Goal: Transaction & Acquisition: Purchase product/service

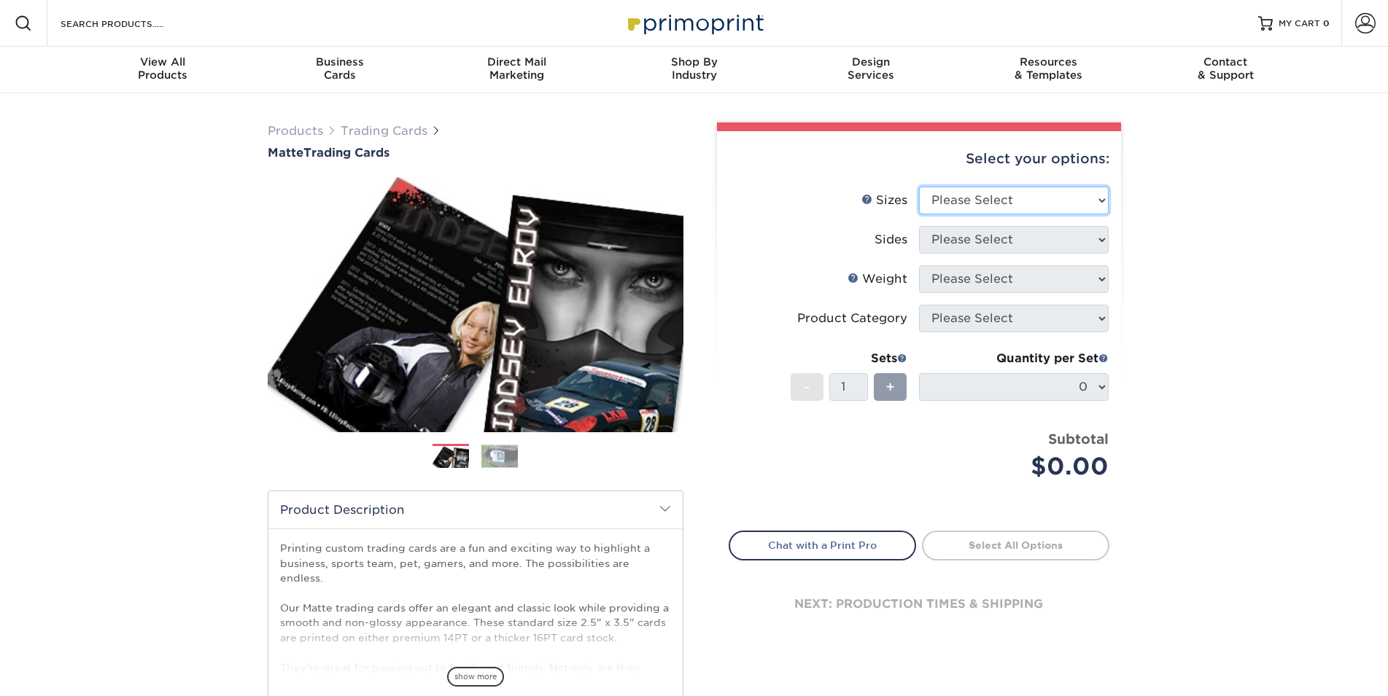
select select "2.50x3.50"
click option "2.5" x 3.5"" at bounding box center [0, 0] width 0 height 0
select select "13abbda7-1d64-4f25-8bb2-c179b224825d"
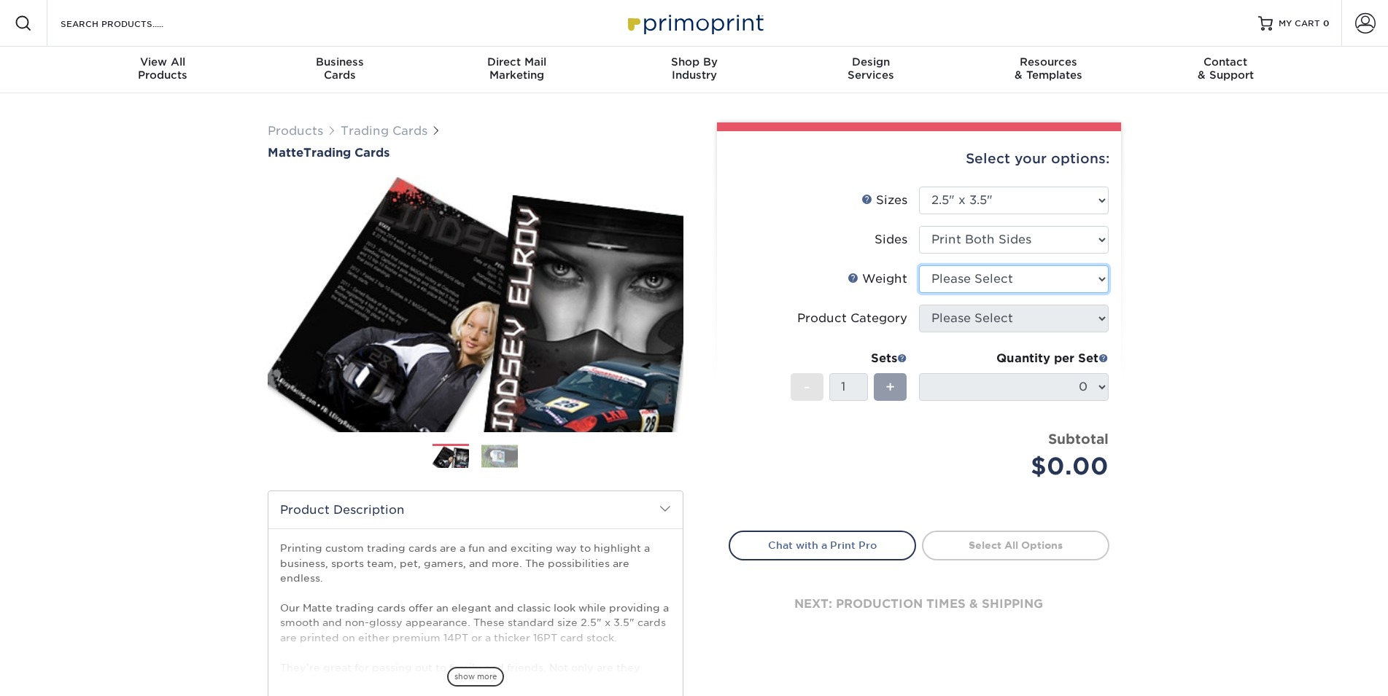
select select "14PT"
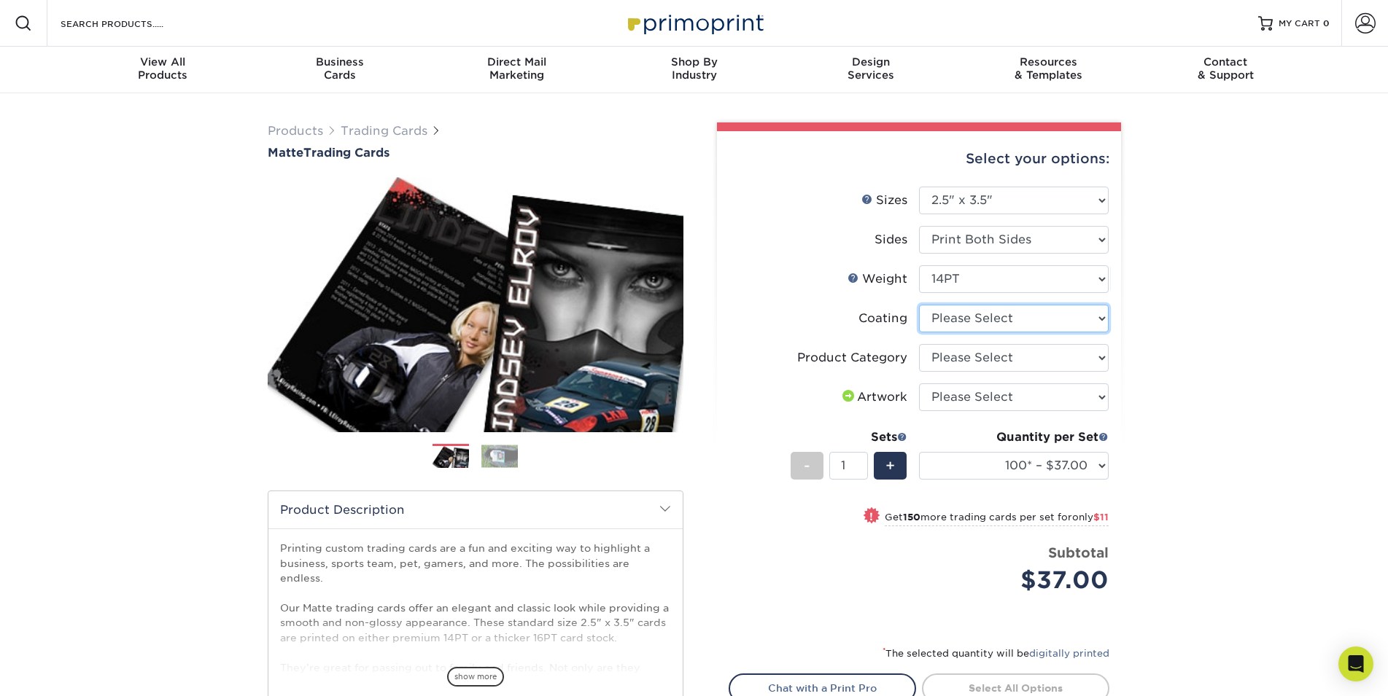
click at [919, 305] on select at bounding box center [1014, 319] width 190 height 28
select select "121bb7b5-3b4d-429f-bd8d-bbf80e953313"
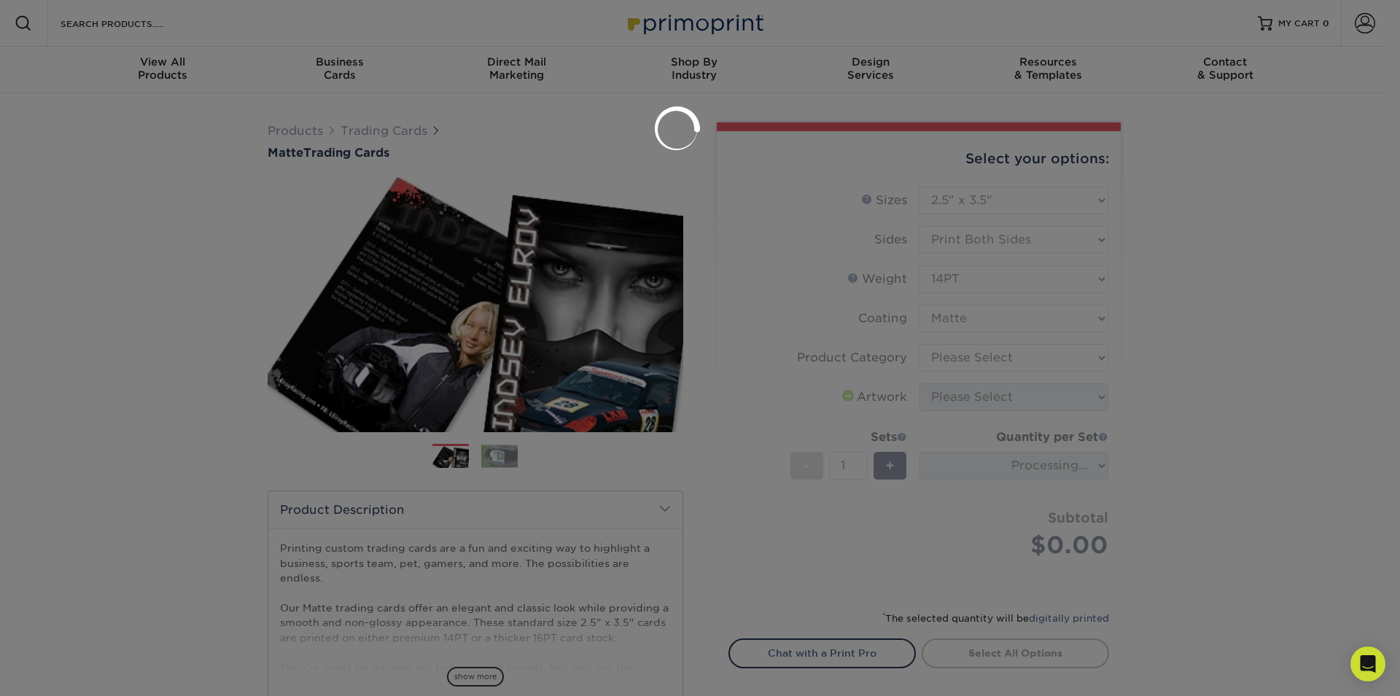
click at [947, 349] on div at bounding box center [700, 348] width 1400 height 696
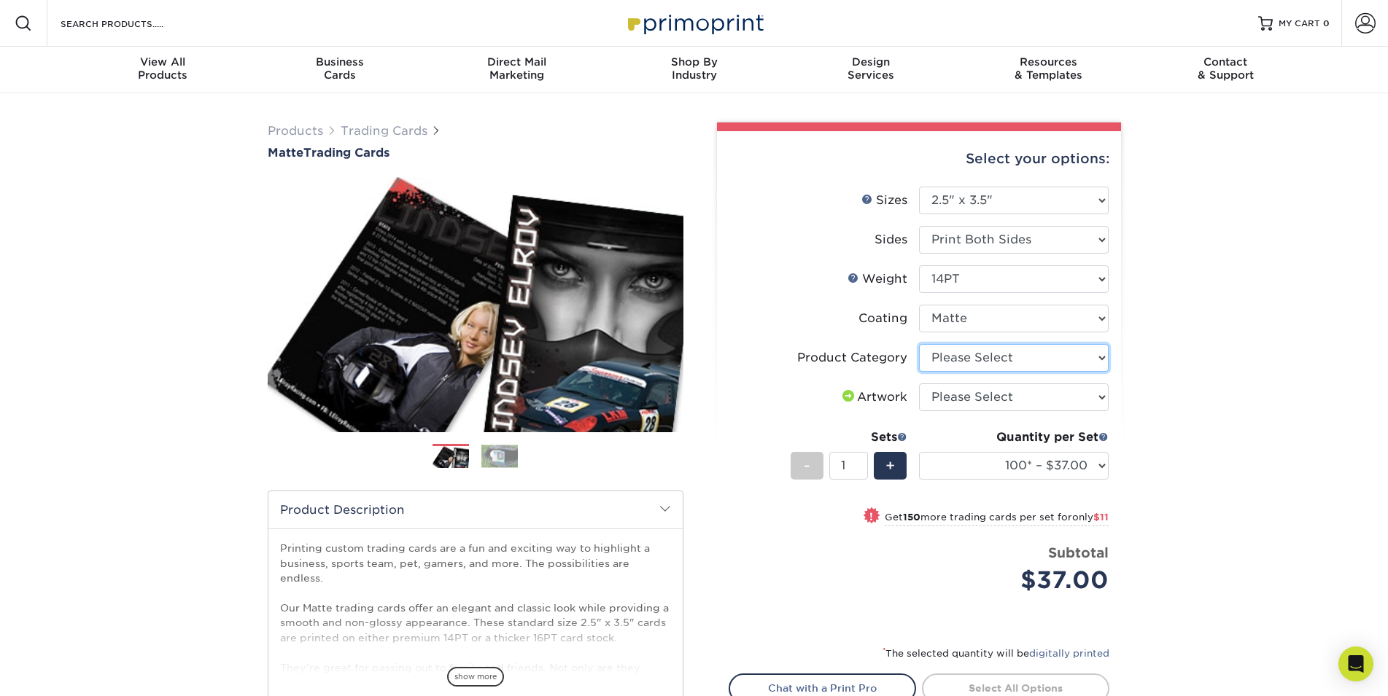
click at [919, 344] on select "Please Select Trading Cards" at bounding box center [1014, 358] width 190 height 28
select select "c2f9bce9-36c2-409d-b101-c29d9d031e18"
click option "Trading Cards" at bounding box center [0, 0] width 0 height 0
select select "upload"
click option "I will upload files" at bounding box center [0, 0] width 0 height 0
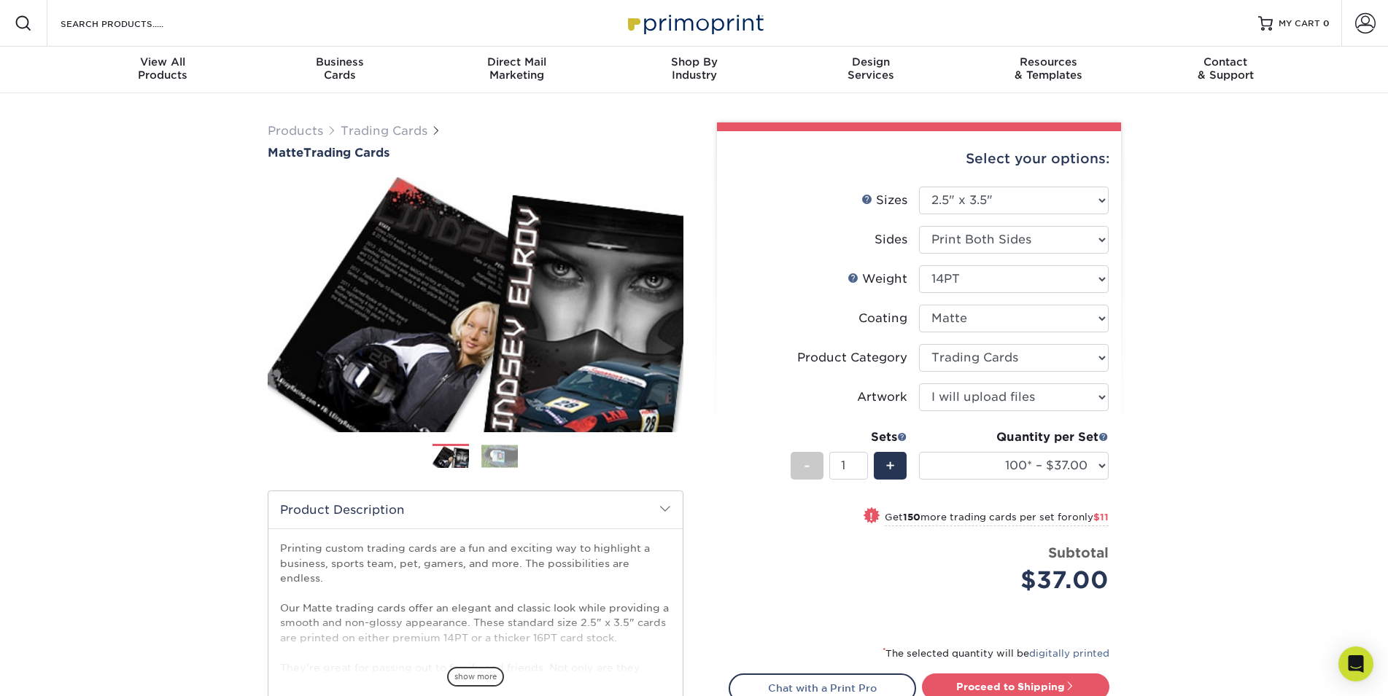
click at [1232, 357] on div "Products Trading Cards Matte Trading Cards" at bounding box center [694, 482] width 1388 height 779
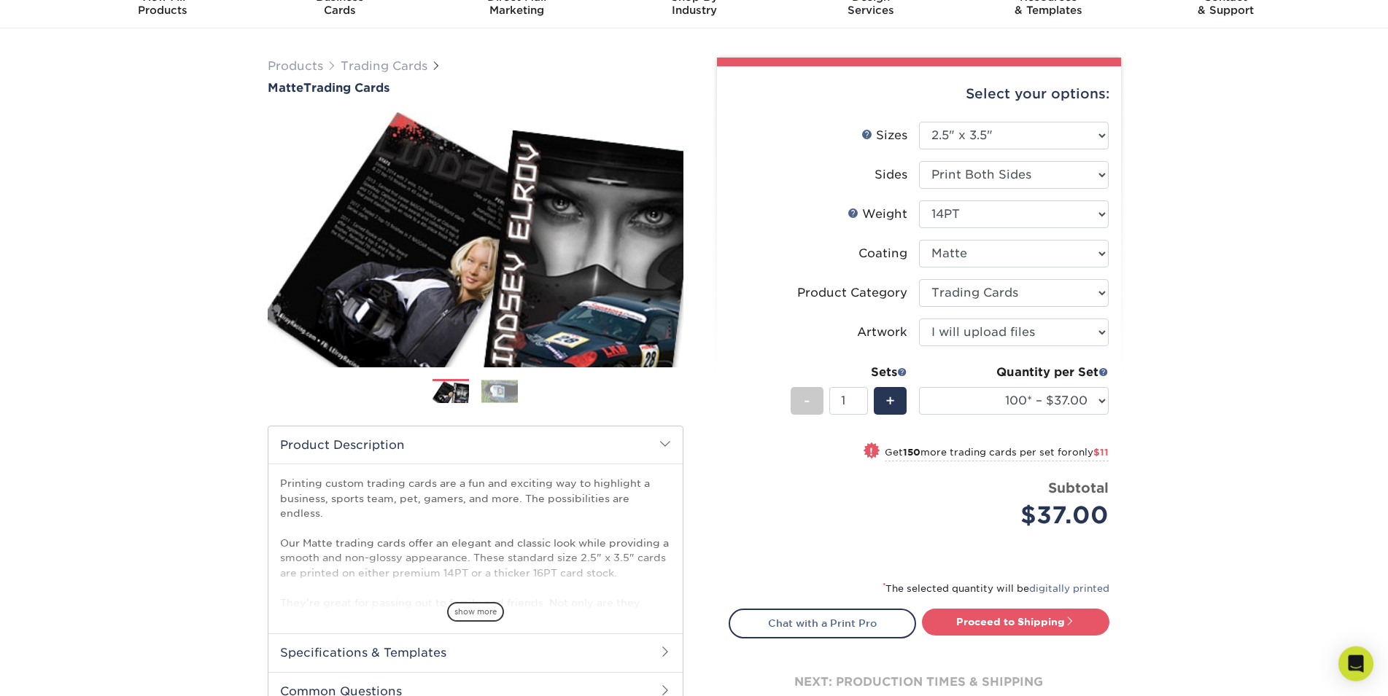
scroll to position [149, 0]
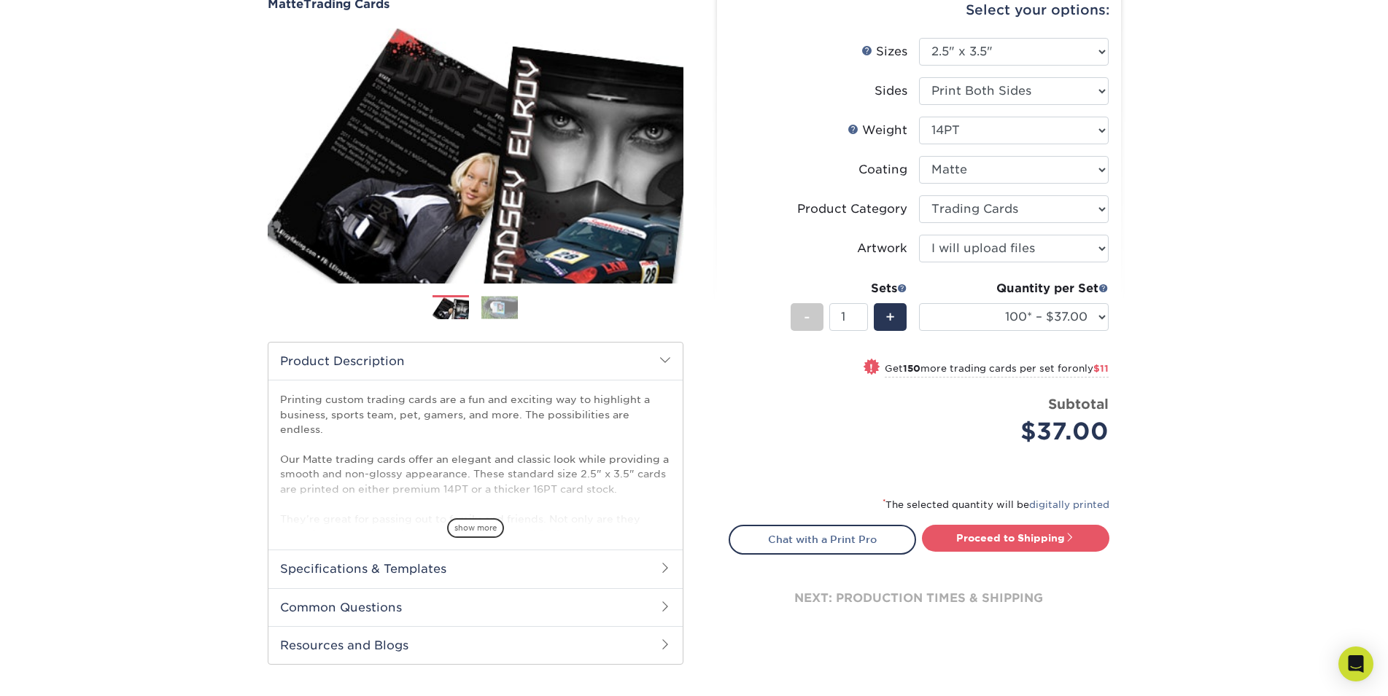
click at [855, 319] on input "1" at bounding box center [848, 317] width 39 height 28
click at [860, 317] on input "1" at bounding box center [848, 317] width 39 height 28
click at [858, 314] on input "2" at bounding box center [848, 317] width 39 height 28
click at [858, 314] on input "3" at bounding box center [848, 317] width 39 height 28
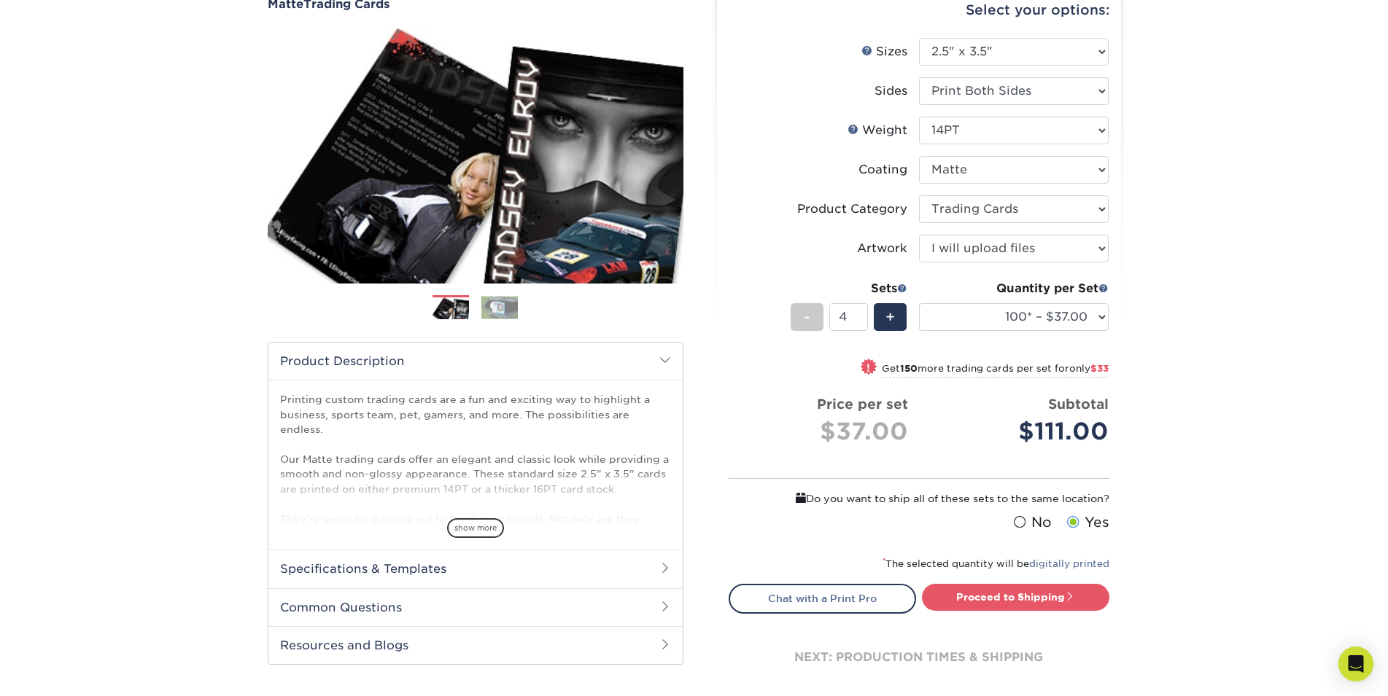
click at [858, 314] on input "4" at bounding box center [848, 317] width 39 height 28
click at [858, 314] on input "5" at bounding box center [848, 317] width 39 height 28
click at [858, 314] on input "6" at bounding box center [848, 317] width 39 height 28
click at [858, 314] on input "7" at bounding box center [848, 317] width 39 height 28
click at [858, 314] on input "8" at bounding box center [848, 317] width 39 height 28
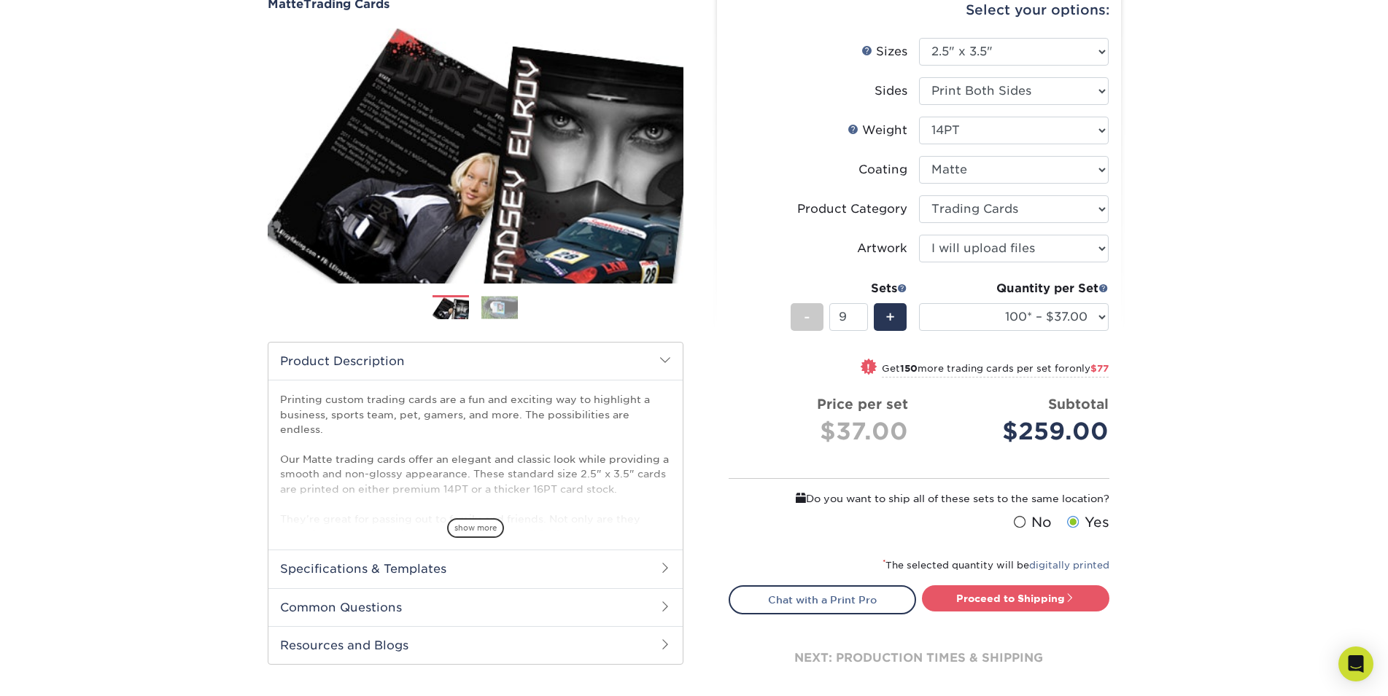
click at [858, 314] on input "9" at bounding box center [848, 317] width 39 height 28
click at [858, 314] on input "10" at bounding box center [848, 317] width 39 height 28
click at [858, 314] on input "11" at bounding box center [848, 317] width 39 height 28
click at [858, 314] on input "12" at bounding box center [848, 317] width 39 height 28
click at [858, 314] on input "13" at bounding box center [848, 317] width 39 height 28
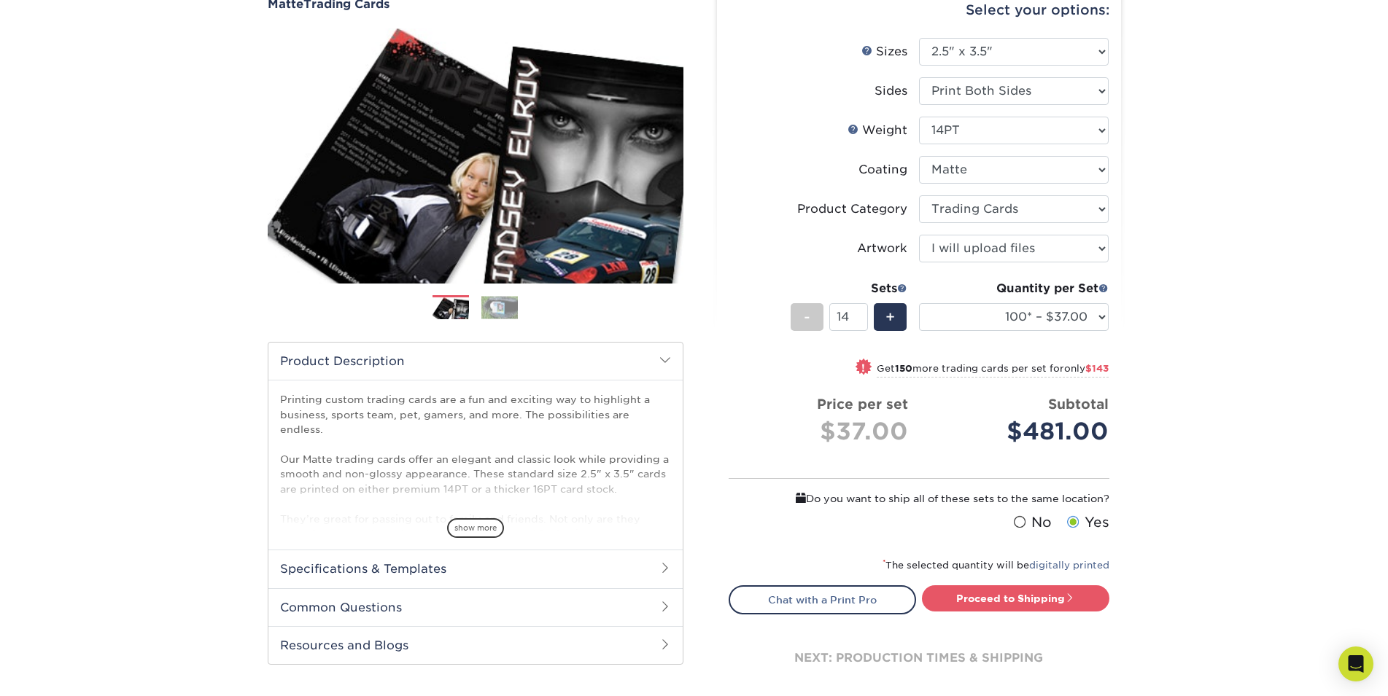
click at [858, 314] on input "14" at bounding box center [848, 317] width 39 height 28
click at [858, 314] on input "15" at bounding box center [848, 317] width 39 height 28
click at [858, 314] on input "16" at bounding box center [848, 317] width 39 height 28
click at [858, 314] on input "17" at bounding box center [848, 317] width 39 height 28
click at [858, 314] on input "18" at bounding box center [848, 317] width 39 height 28
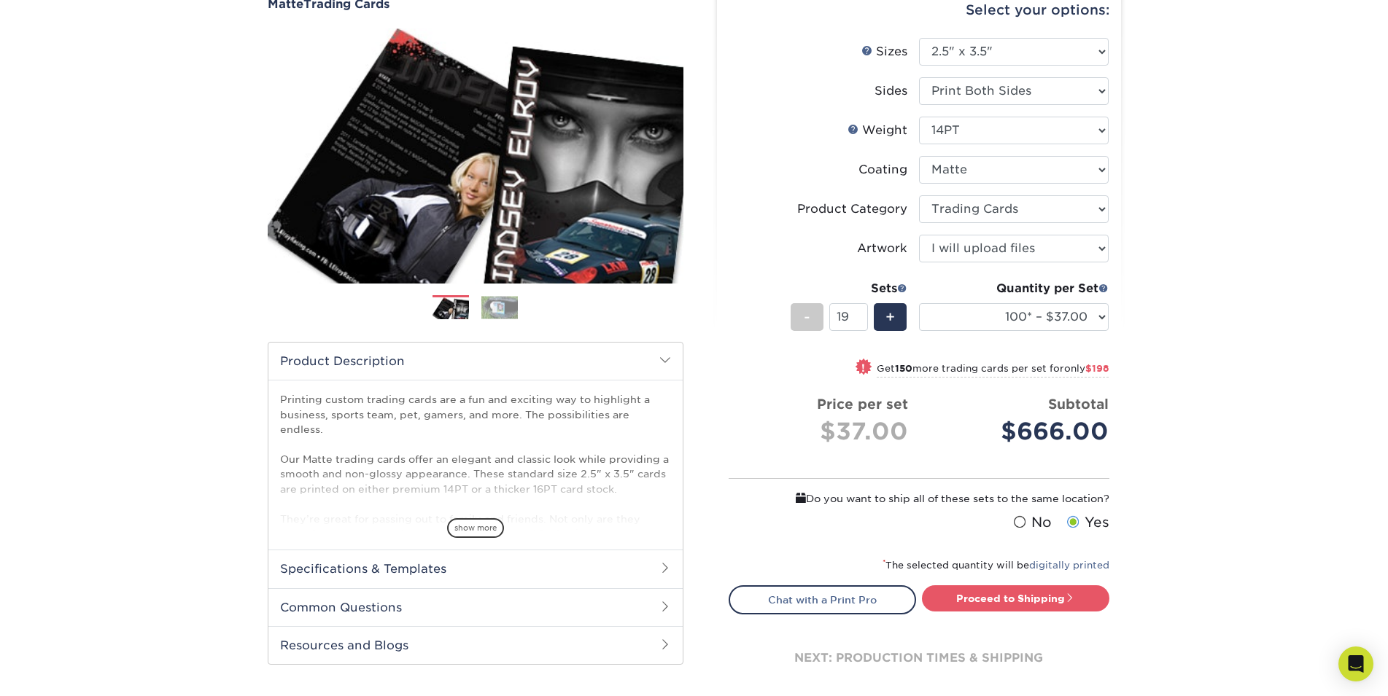
click at [858, 314] on input "19" at bounding box center [848, 317] width 39 height 28
click at [858, 314] on input "20" at bounding box center [848, 317] width 39 height 28
click at [858, 314] on input "21" at bounding box center [848, 317] width 39 height 28
click at [858, 314] on input "22" at bounding box center [848, 317] width 39 height 28
click at [858, 314] on input "23" at bounding box center [848, 317] width 39 height 28
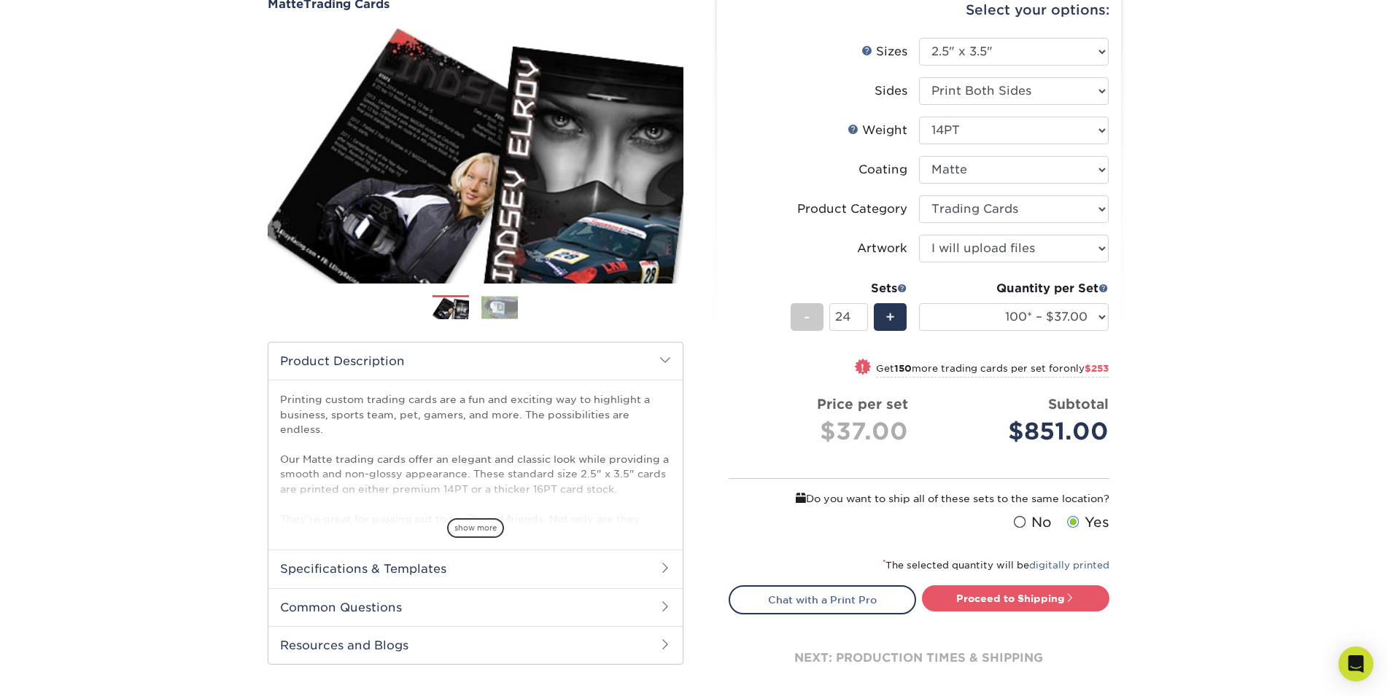
click at [858, 314] on input "24" at bounding box center [848, 317] width 39 height 28
click at [858, 314] on input "25" at bounding box center [848, 317] width 39 height 28
click at [858, 314] on input "26" at bounding box center [848, 317] width 39 height 28
click at [858, 314] on input "45" at bounding box center [848, 317] width 39 height 28
click at [842, 316] on input "45" at bounding box center [848, 317] width 39 height 28
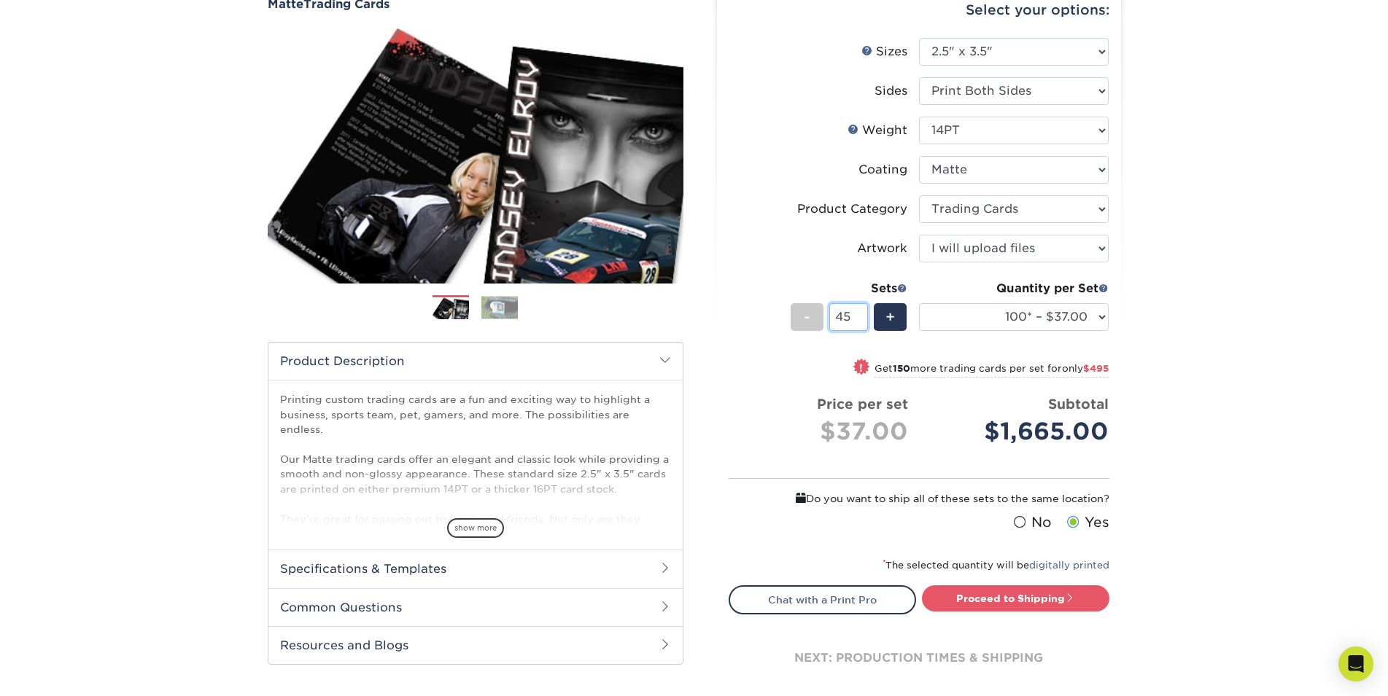
click at [842, 316] on input "45" at bounding box center [848, 317] width 39 height 28
type input "50"
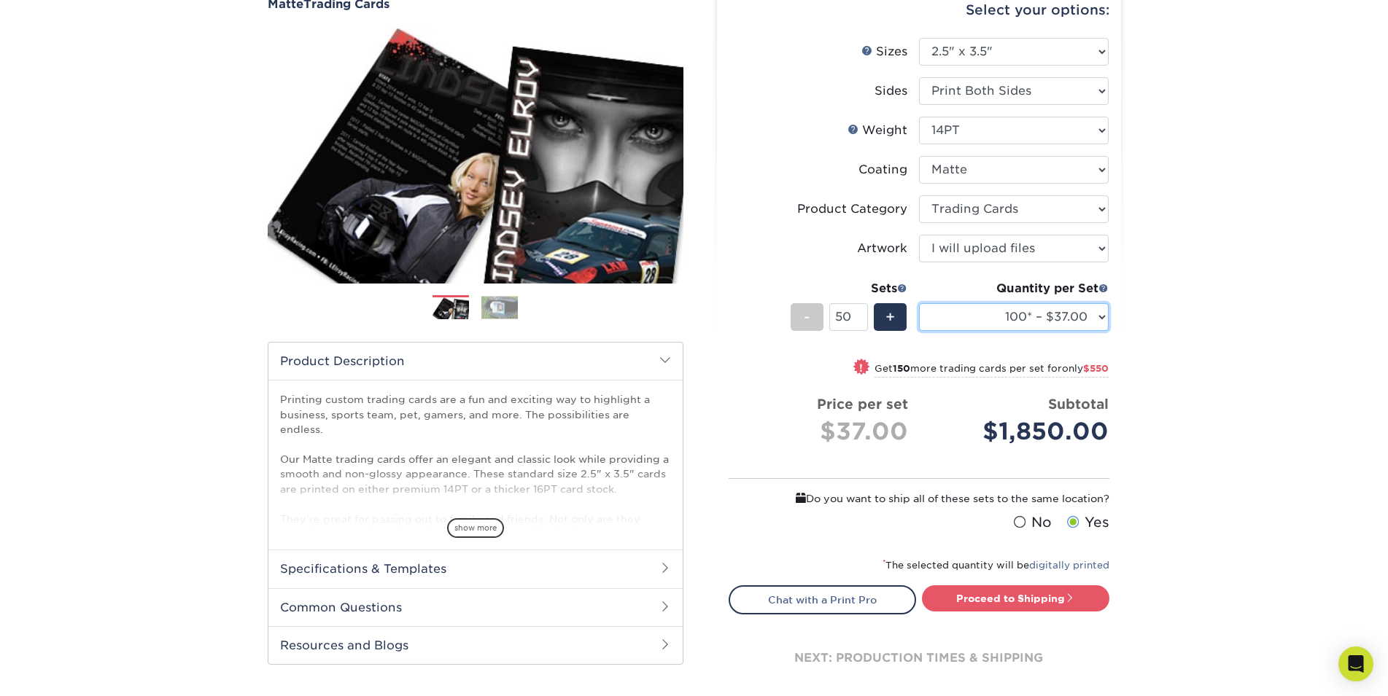
select select "100* – $37.00"
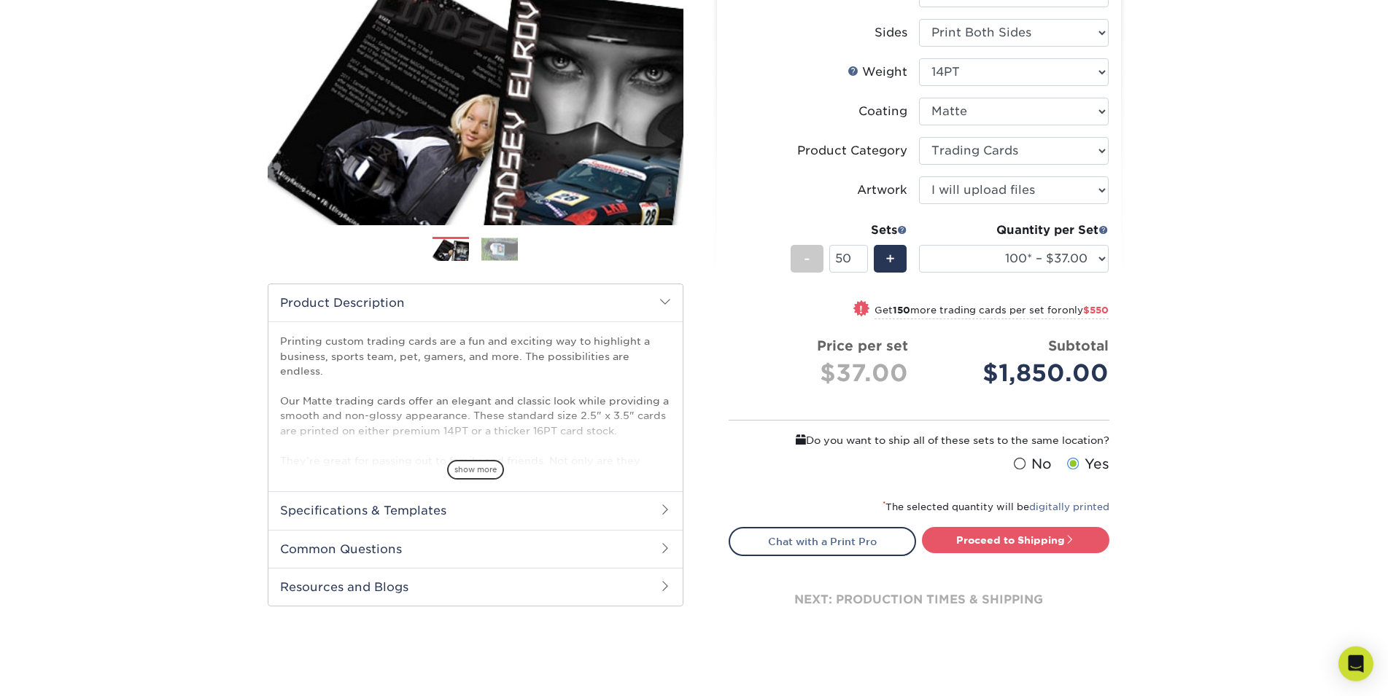
scroll to position [113, 0]
